Goal: Task Accomplishment & Management: Use online tool/utility

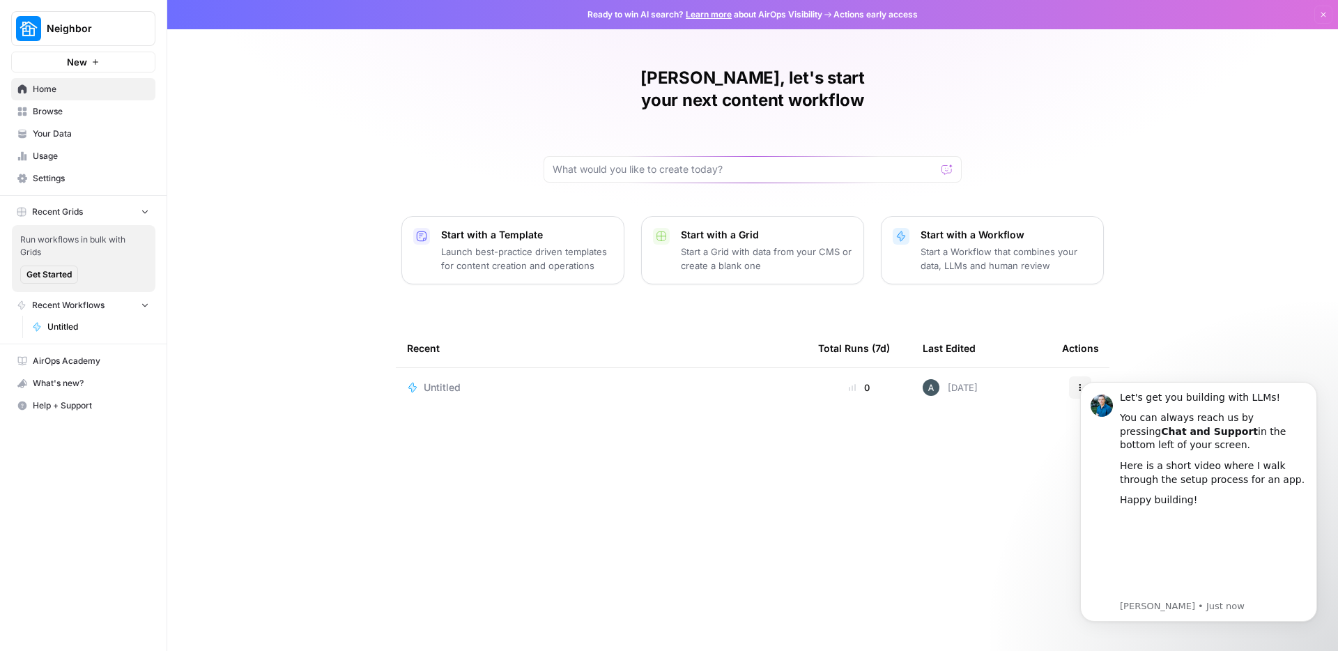
click at [60, 183] on span "Settings" at bounding box center [91, 178] width 116 height 13
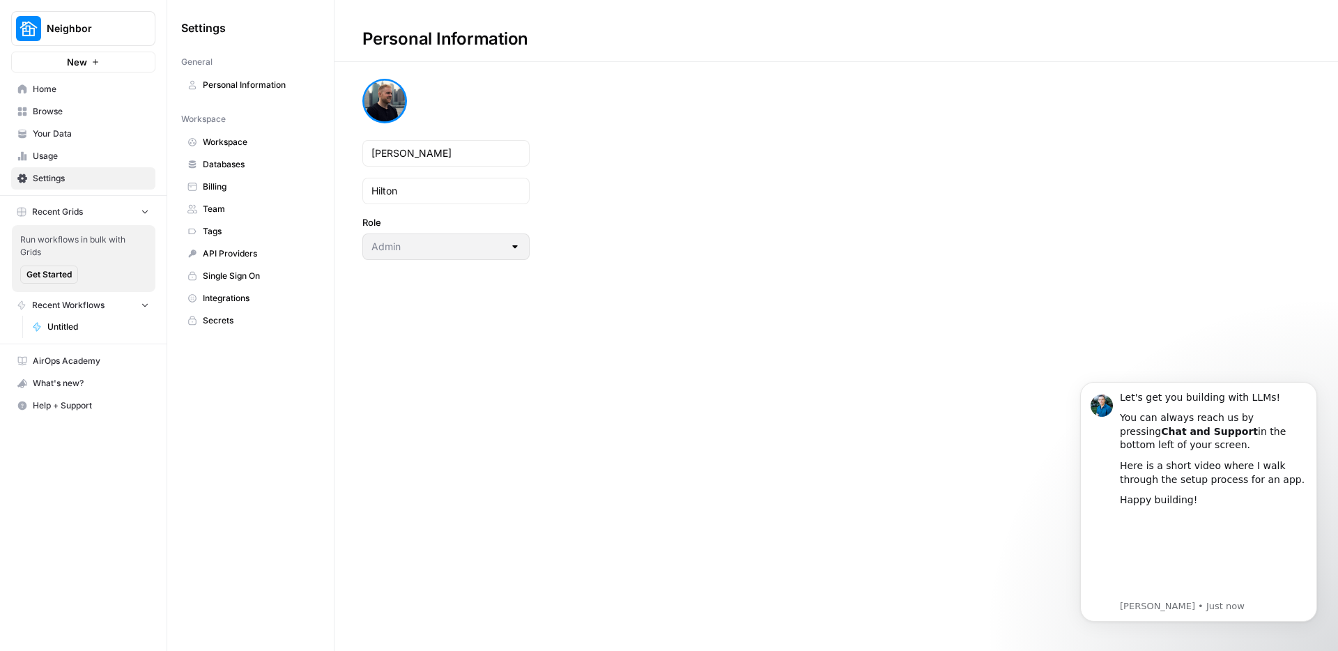
click at [256, 139] on span "Workspace" at bounding box center [258, 142] width 111 height 13
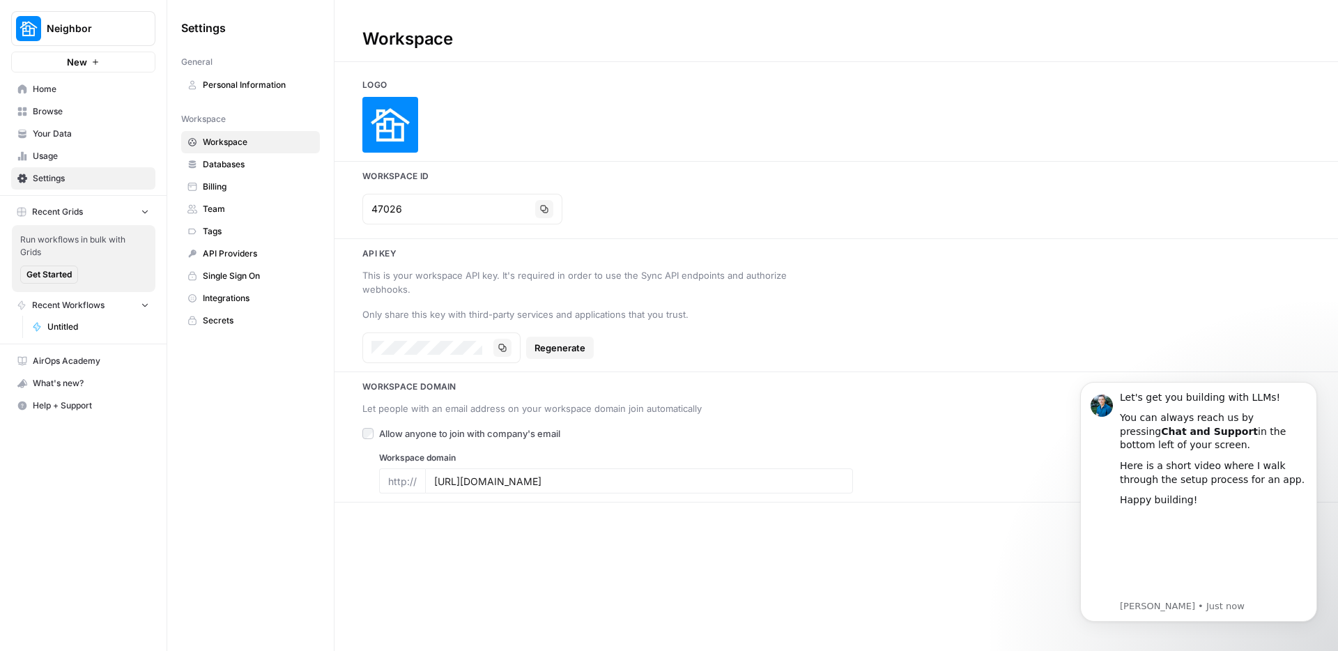
click at [275, 169] on span "Databases" at bounding box center [258, 164] width 111 height 13
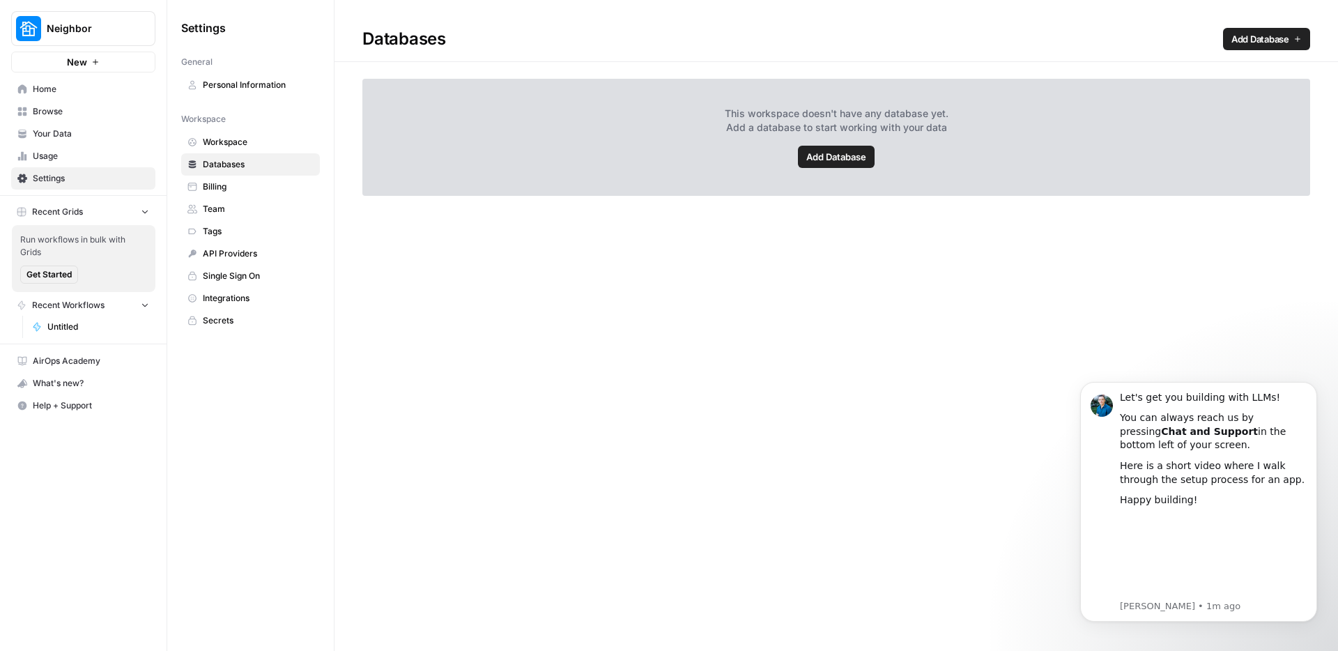
click at [247, 204] on span "Team" at bounding box center [258, 209] width 111 height 13
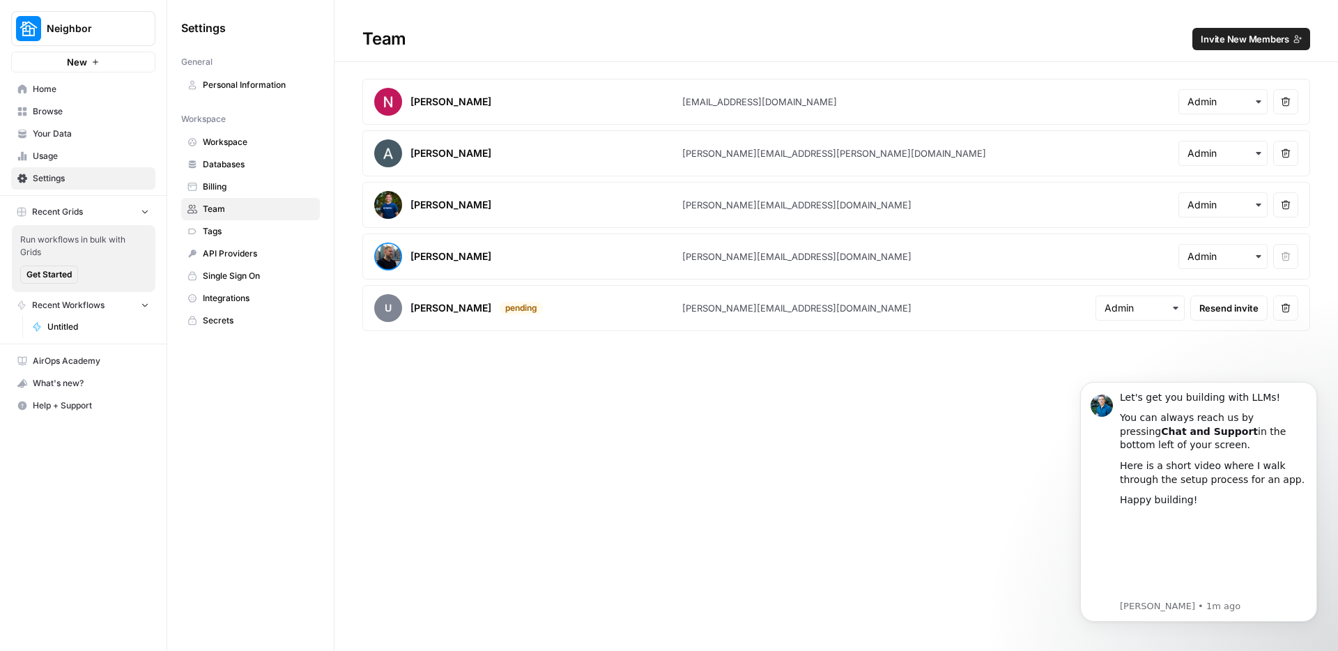
click at [1254, 253] on icon "button" at bounding box center [1258, 256] width 11 height 11
click at [934, 409] on div "Team Invite New Members [PERSON_NAME] [PERSON_NAME][EMAIL_ADDRESS][DOMAIN_NAME]…" at bounding box center [835, 325] width 1003 height 651
click at [84, 85] on span "Home" at bounding box center [91, 89] width 116 height 13
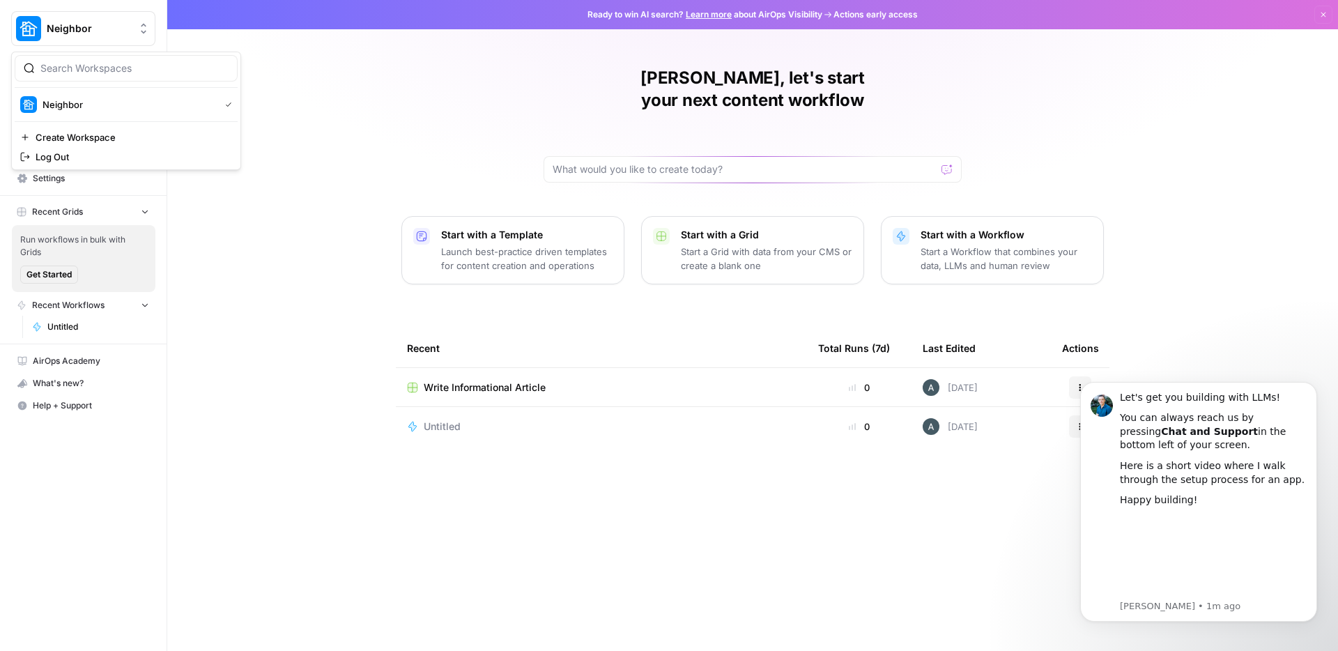
click at [128, 35] on span "Neighbor" at bounding box center [89, 29] width 84 height 14
click at [383, 81] on div "[PERSON_NAME], let's start your next content workflow Start with a Template Lau…" at bounding box center [752, 325] width 1171 height 651
click at [63, 132] on span "Your Data" at bounding box center [91, 134] width 116 height 13
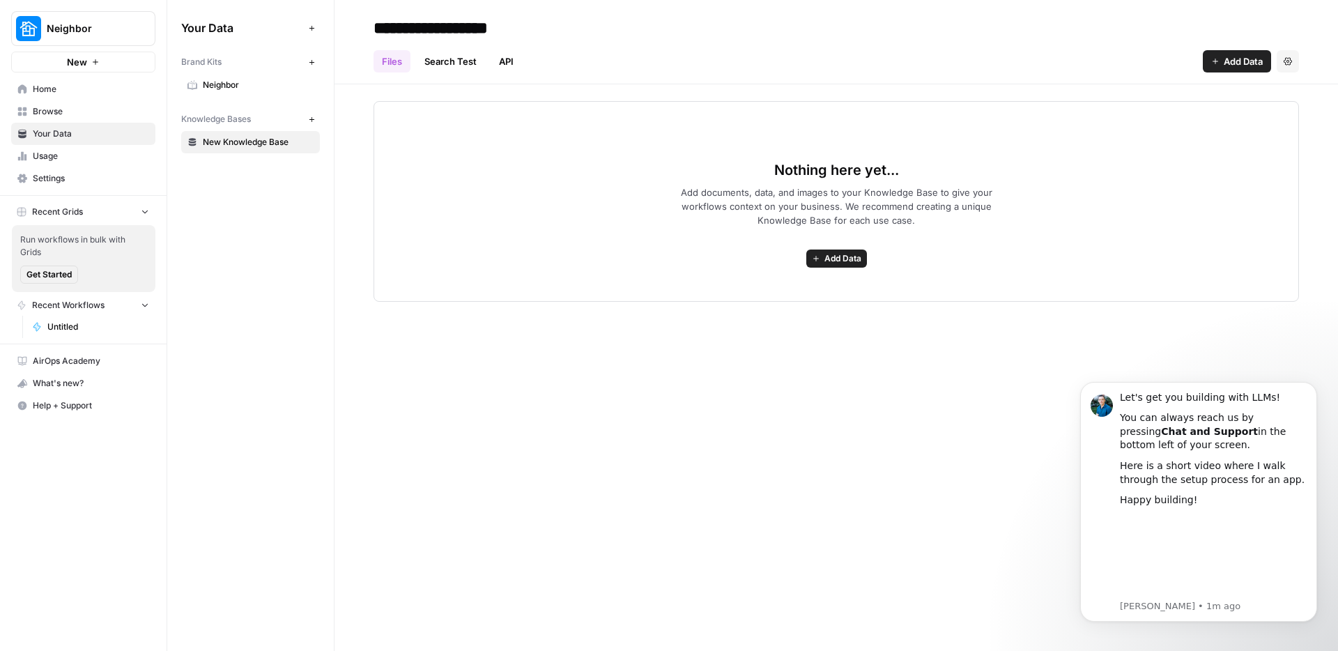
click at [242, 84] on span "Neighbor" at bounding box center [258, 85] width 111 height 13
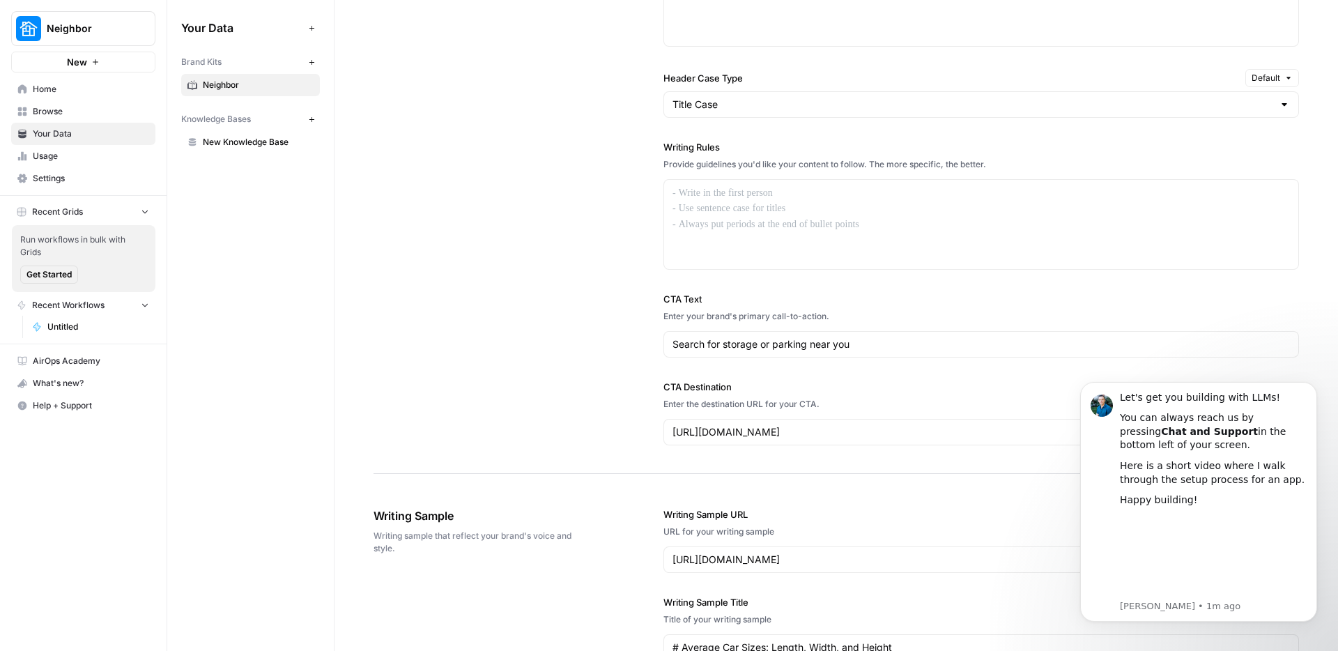
scroll to position [1697, 0]
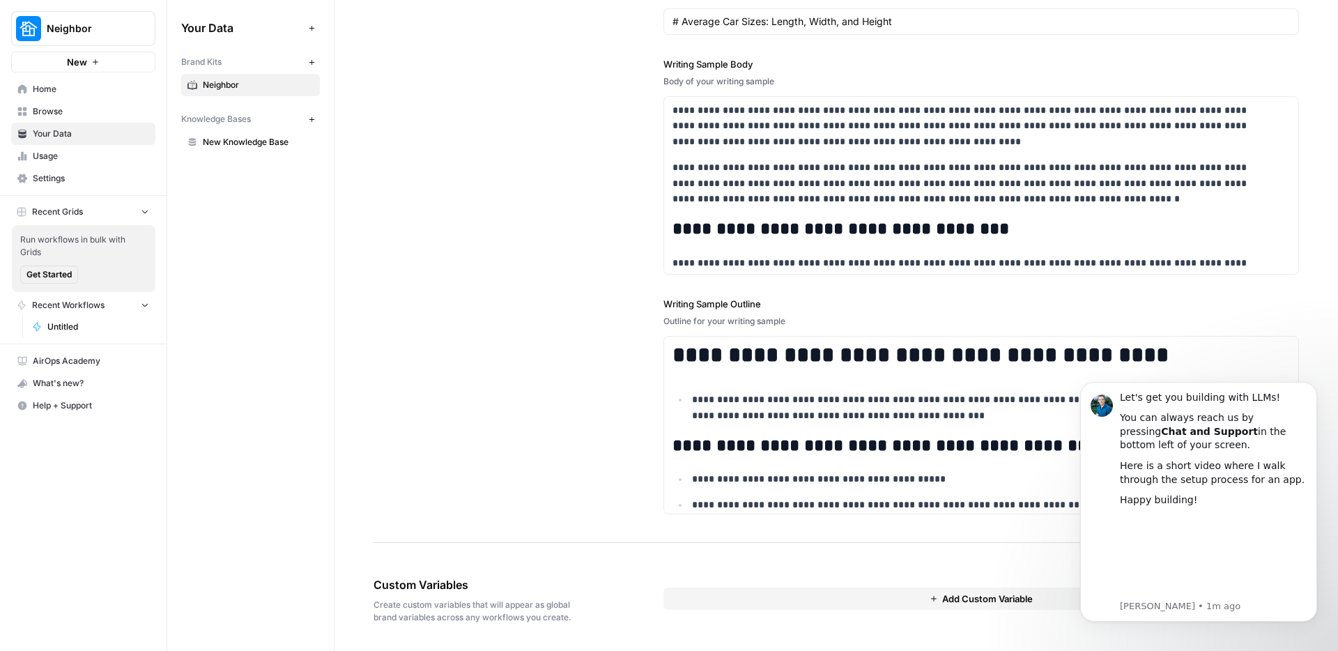
click at [248, 146] on span "New Knowledge Base" at bounding box center [258, 142] width 111 height 13
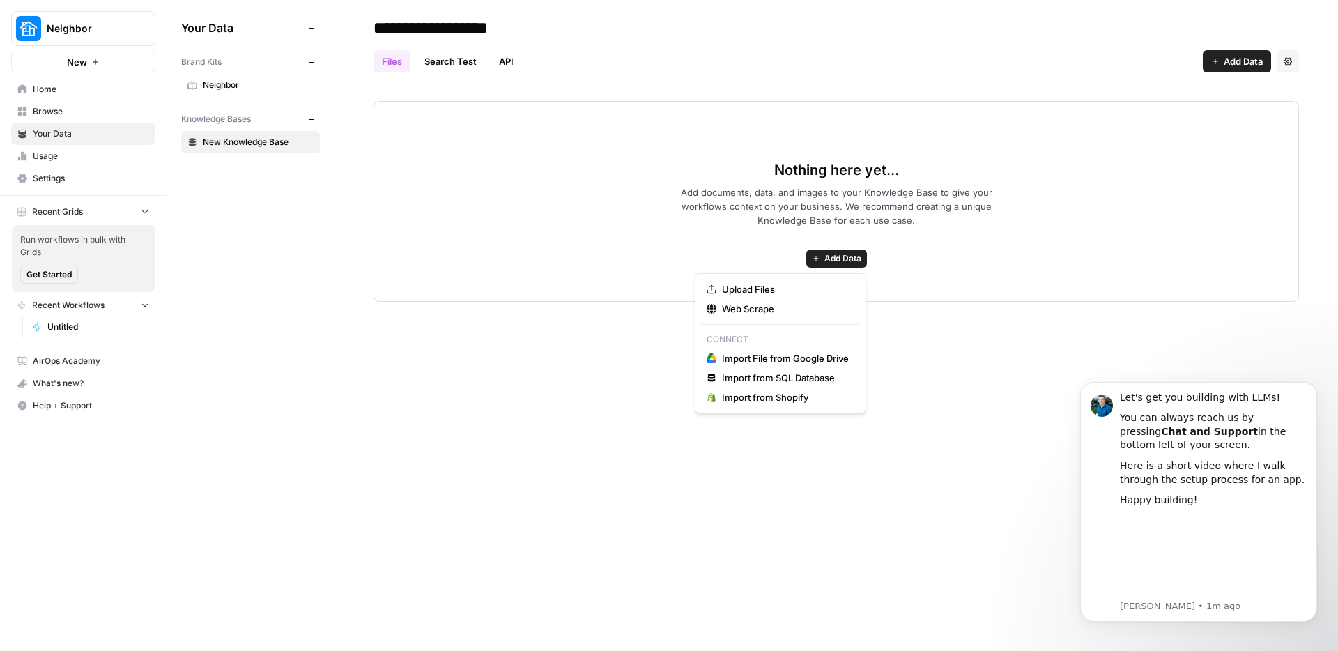
click at [831, 259] on span "Add Data" at bounding box center [842, 258] width 37 height 13
click at [829, 160] on span "Nothing here yet..." at bounding box center [836, 170] width 125 height 20
click at [448, 68] on link "Search Test" at bounding box center [450, 61] width 69 height 22
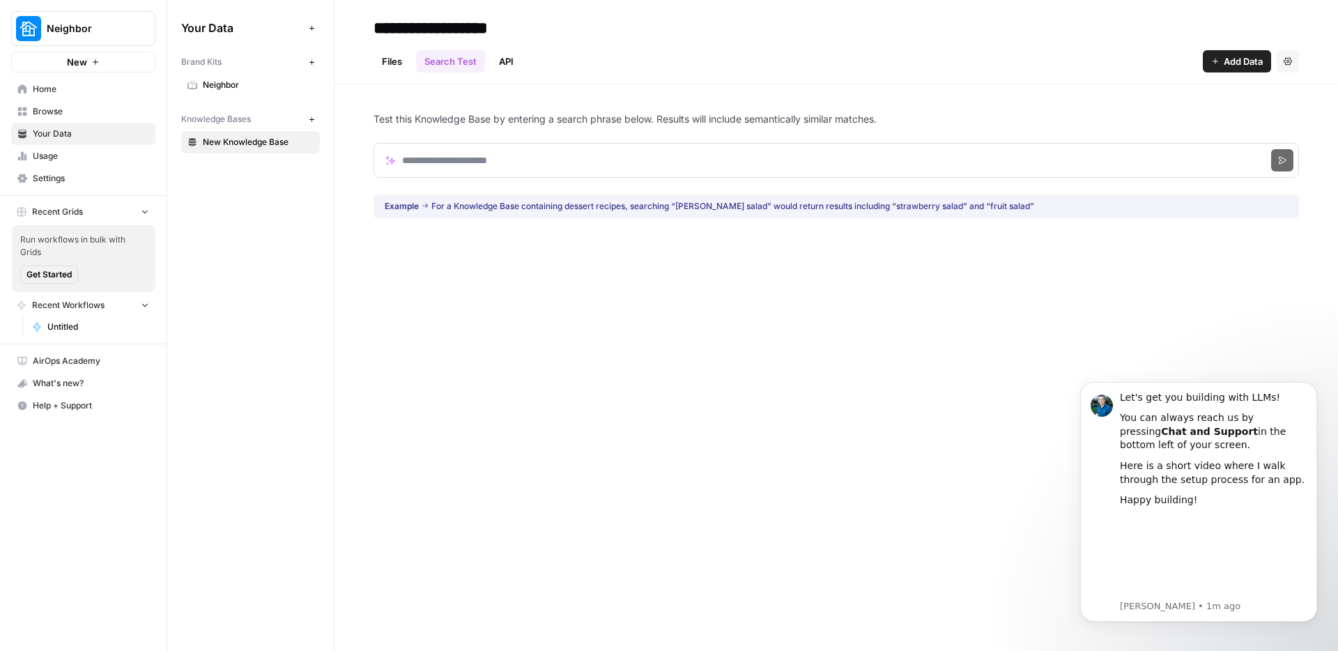
click at [492, 57] on link "API" at bounding box center [506, 61] width 31 height 22
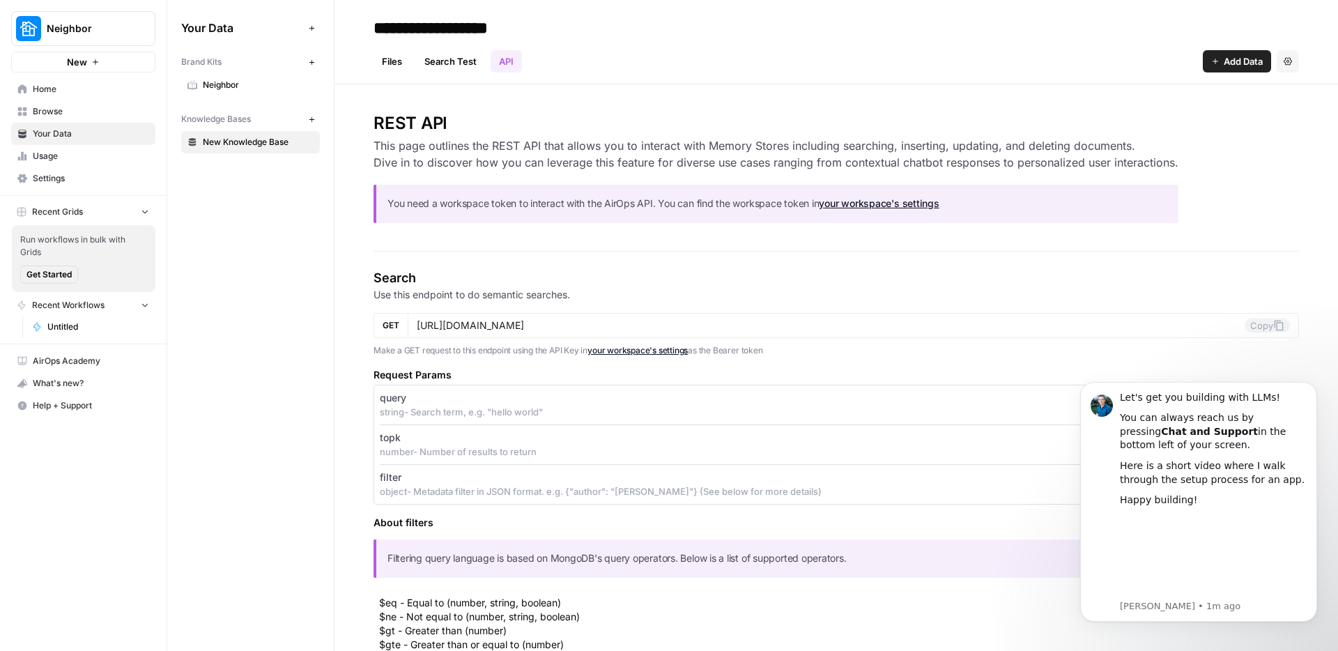
click at [399, 62] on link "Files" at bounding box center [391, 61] width 37 height 22
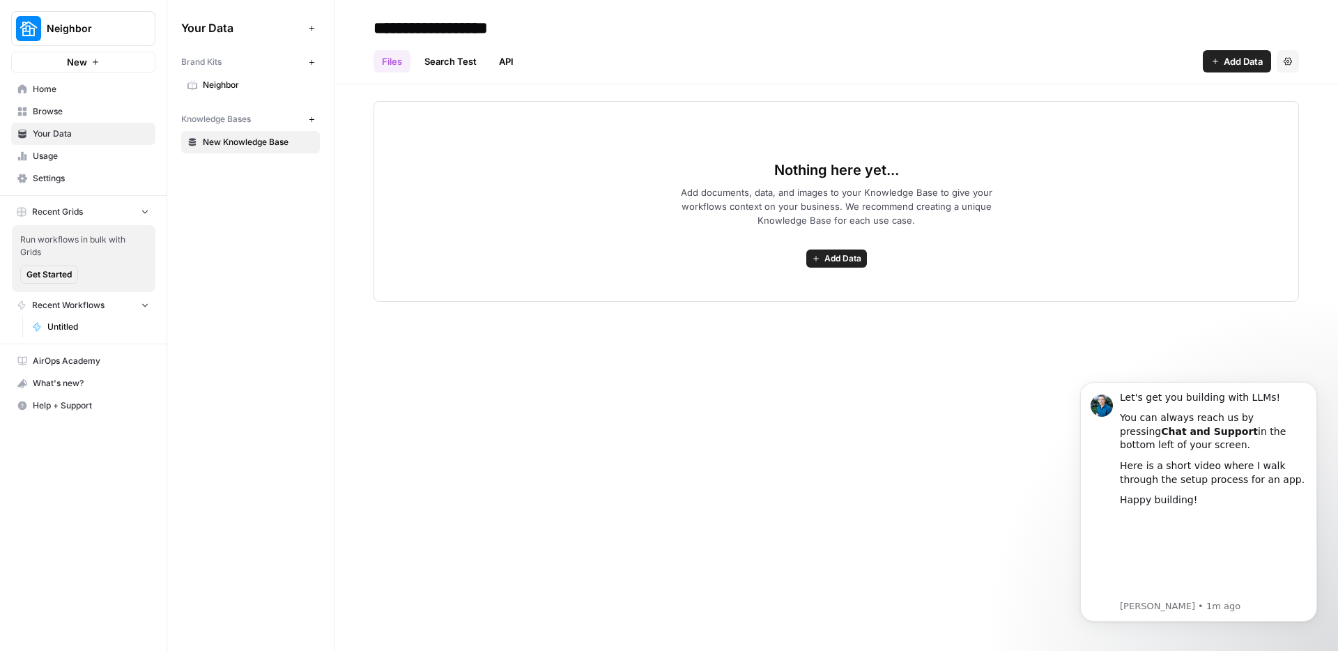
click at [1234, 47] on div "Files Search Test API Add Data Settings" at bounding box center [835, 55] width 925 height 33
click at [1234, 59] on span "Add Data" at bounding box center [1243, 61] width 39 height 14
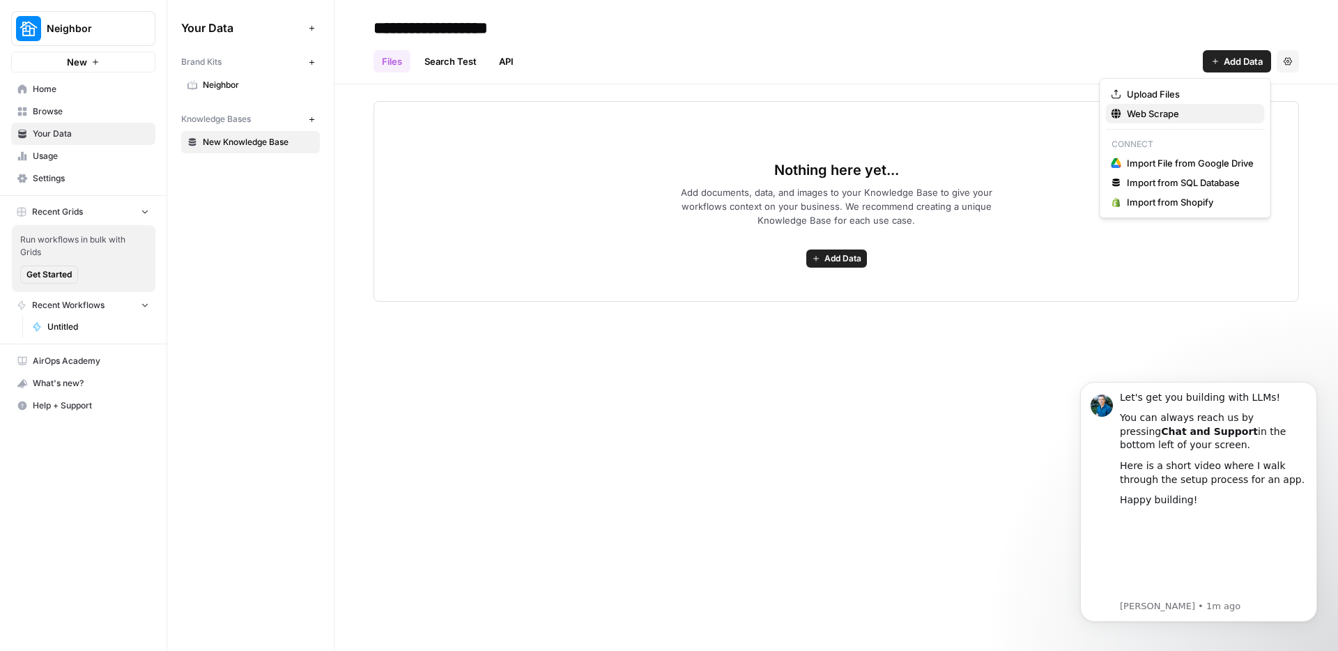
click at [1173, 107] on span "Web Scrape" at bounding box center [1190, 114] width 127 height 14
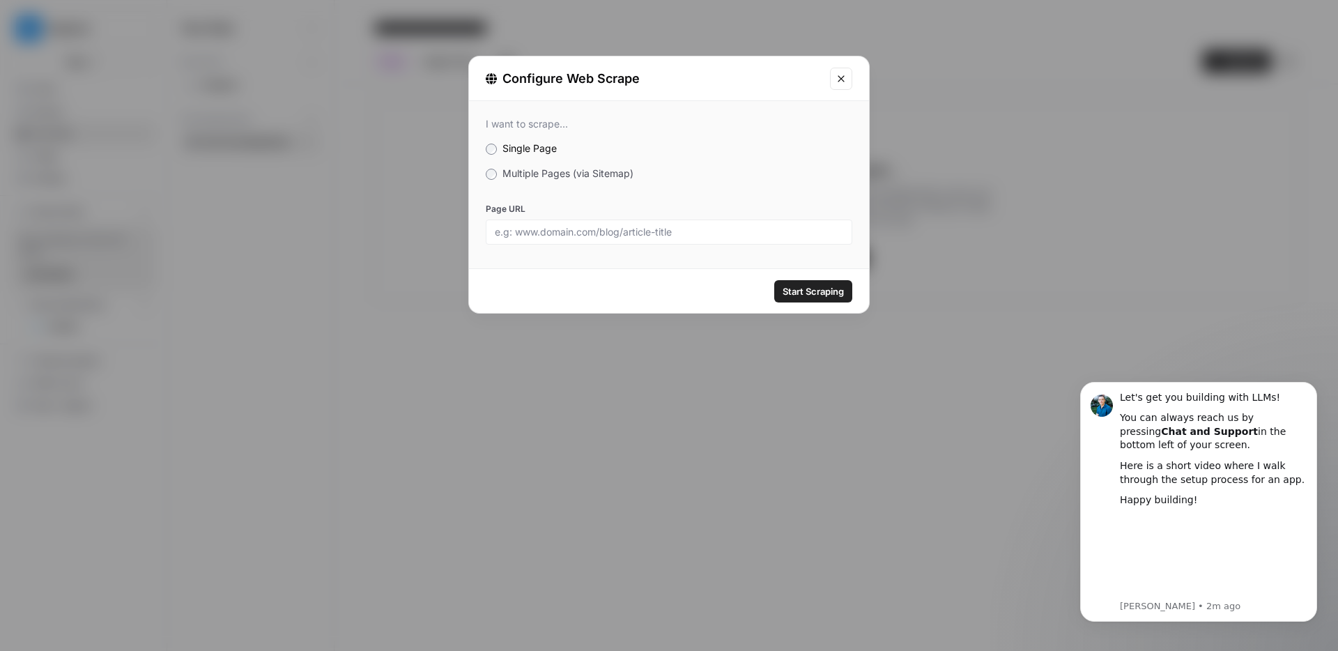
click at [589, 171] on span "Multiple Pages (via Sitemap)" at bounding box center [567, 173] width 131 height 12
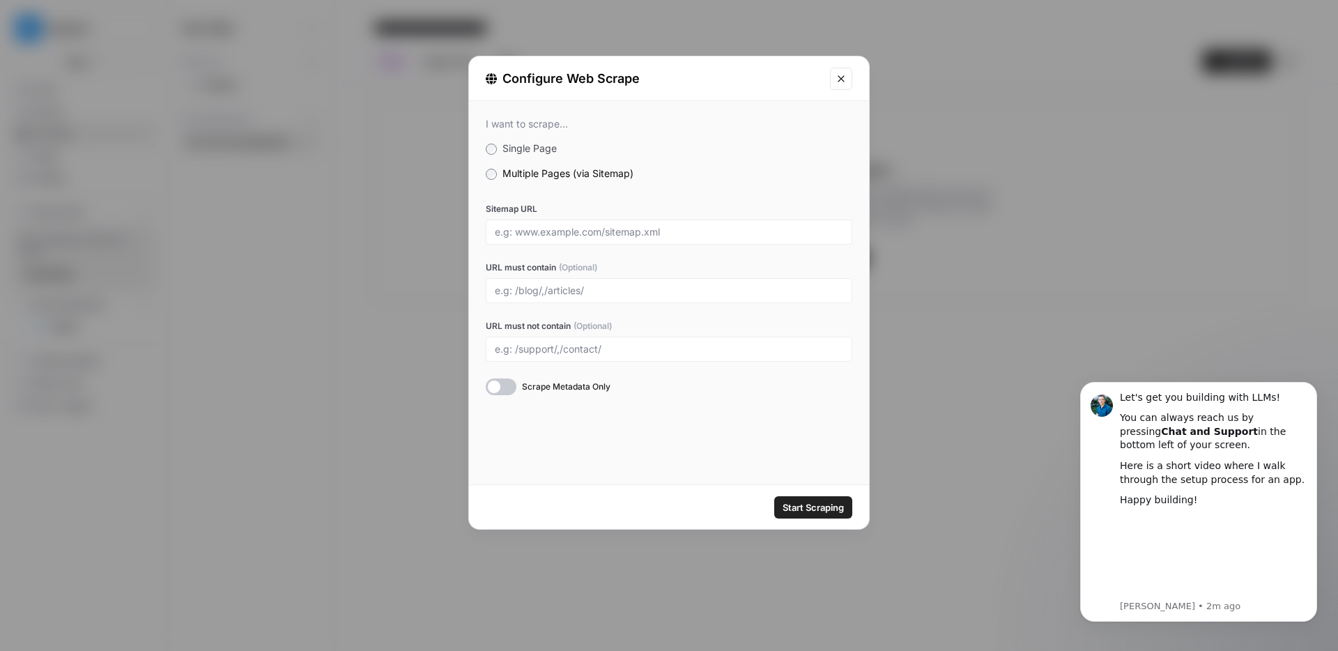
click at [842, 81] on icon "Close modal" at bounding box center [840, 78] width 11 height 11
